Goal: Use online tool/utility: Utilize a website feature to perform a specific function

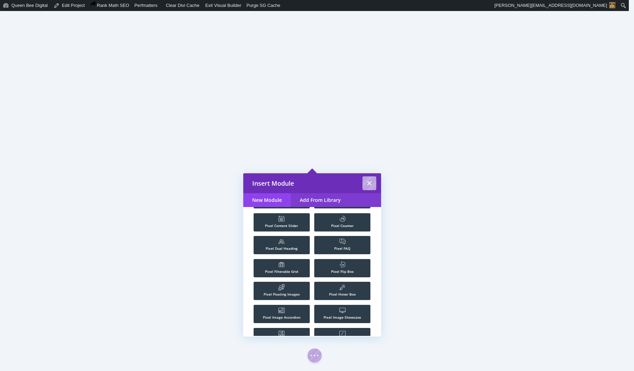
scroll to position [605, 0]
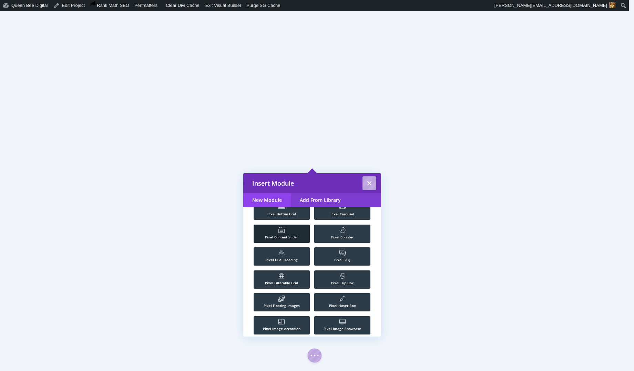
click at [283, 228] on icon ".st0{fill:#FFFFFF;}" at bounding box center [282, 230] width 6 height 6
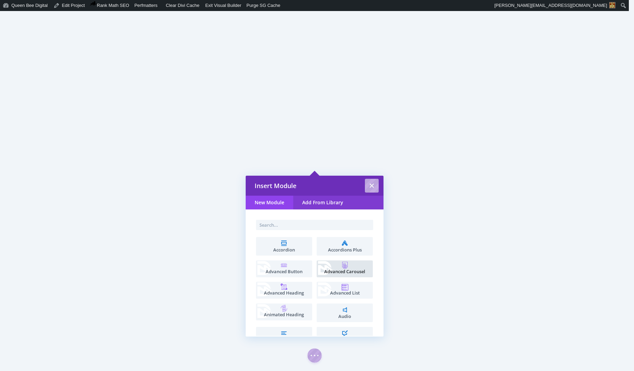
click at [346, 267] on icon at bounding box center [345, 265] width 7 height 7
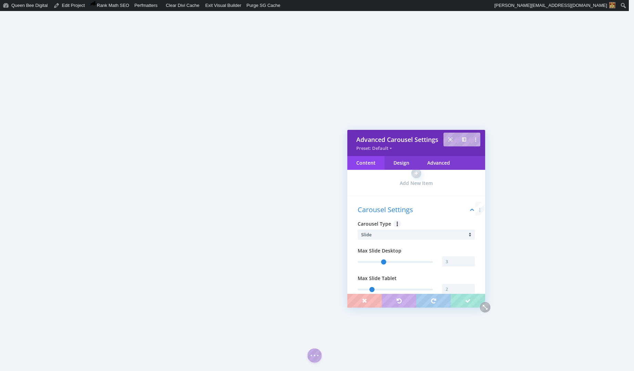
scroll to position [29, 0]
click at [451, 260] on input "text" at bounding box center [458, 261] width 33 height 10
type input "1"
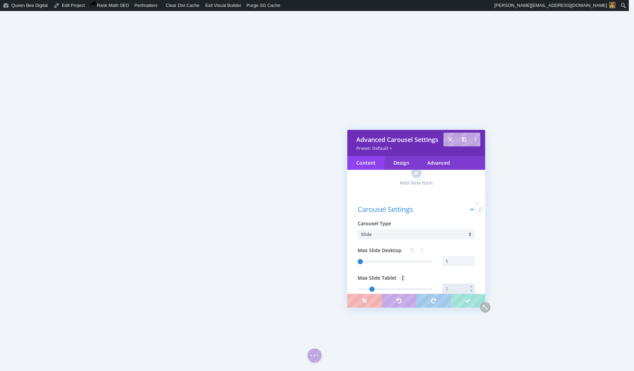
click at [453, 289] on input "text" at bounding box center [458, 289] width 33 height 10
type input "1"
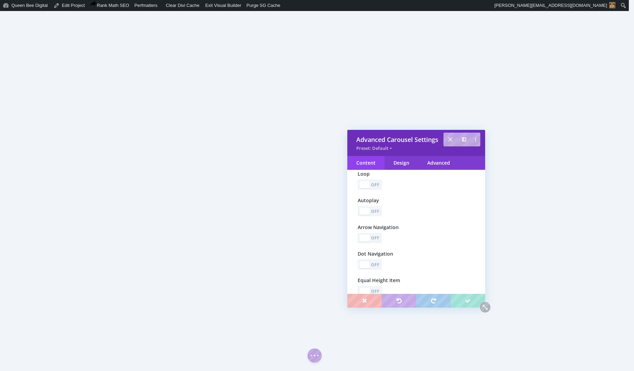
scroll to position [275, 0]
type input "1"
click at [377, 234] on div "Off" at bounding box center [376, 233] width 10 height 7
click at [378, 261] on div "Off" at bounding box center [376, 260] width 10 height 7
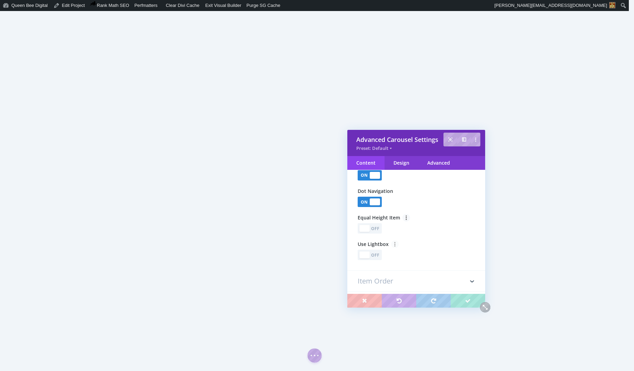
click at [380, 255] on div "Off" at bounding box center [376, 255] width 10 height 7
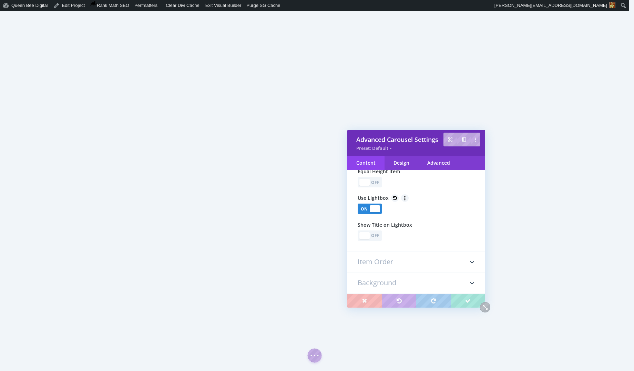
scroll to position [383, 0]
click at [379, 232] on div "Off" at bounding box center [376, 232] width 10 height 7
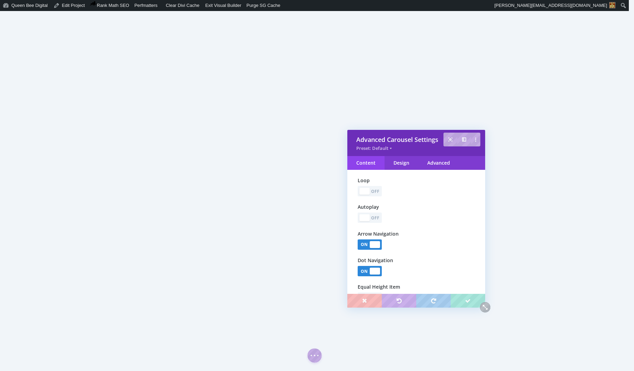
scroll to position [432, 0]
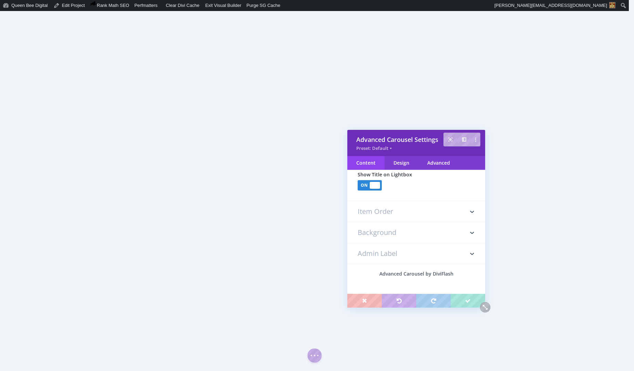
type input "3"
type input "2"
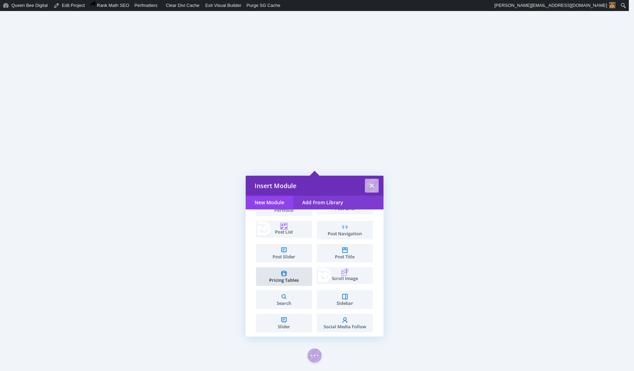
scroll to position [845, 0]
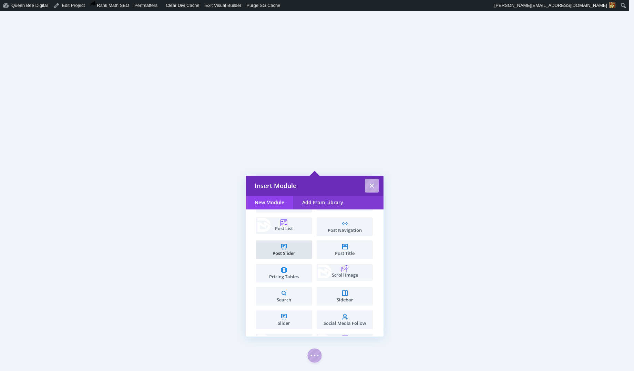
click at [284, 246] on li "Post Slider" at bounding box center [284, 250] width 56 height 19
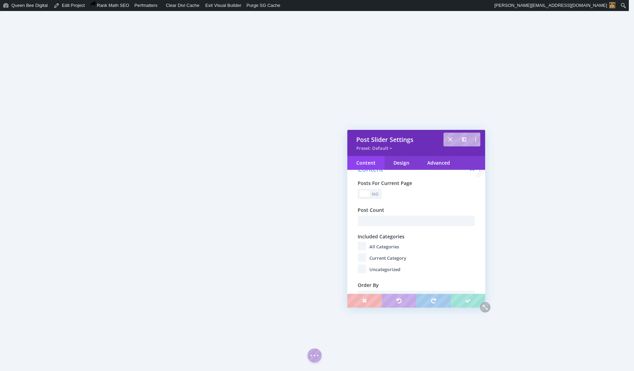
scroll to position [0, 0]
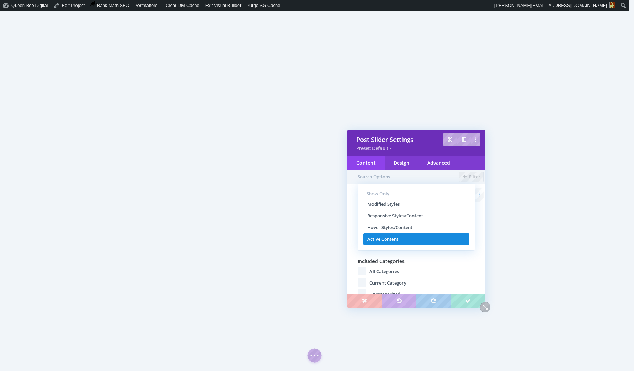
click at [409, 244] on li "Active Content" at bounding box center [416, 239] width 106 height 12
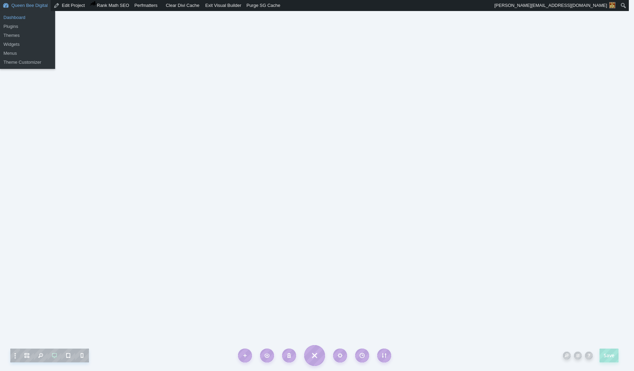
click at [15, 18] on link "Dashboard" at bounding box center [27, 17] width 55 height 9
